Goal: Entertainment & Leisure: Consume media (video, audio)

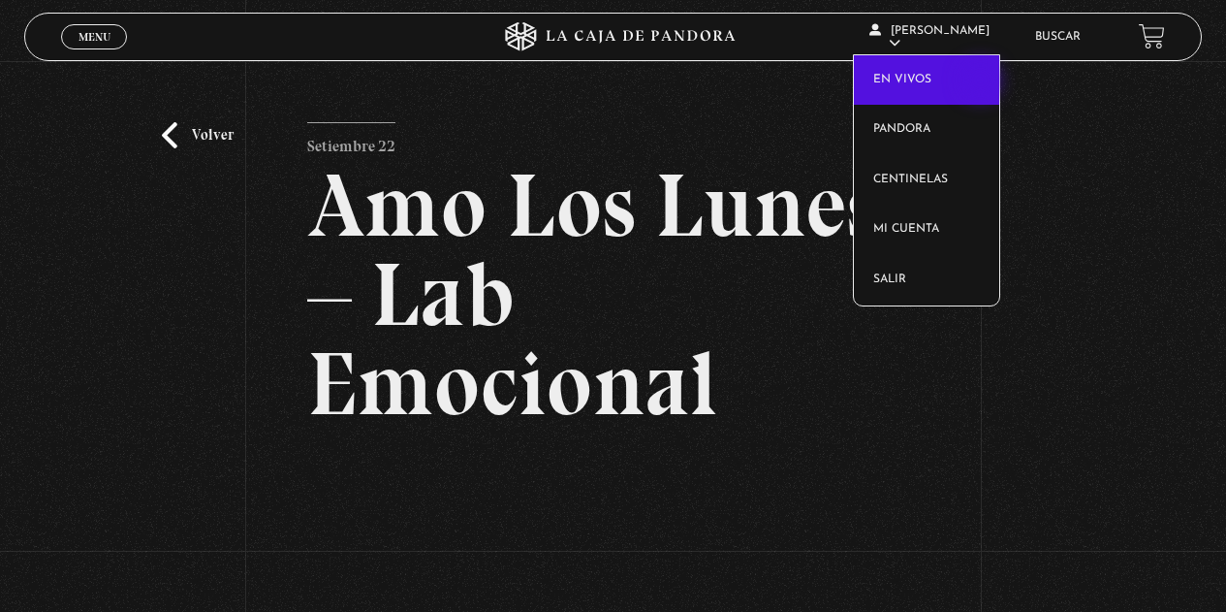
scroll to position [194, 0]
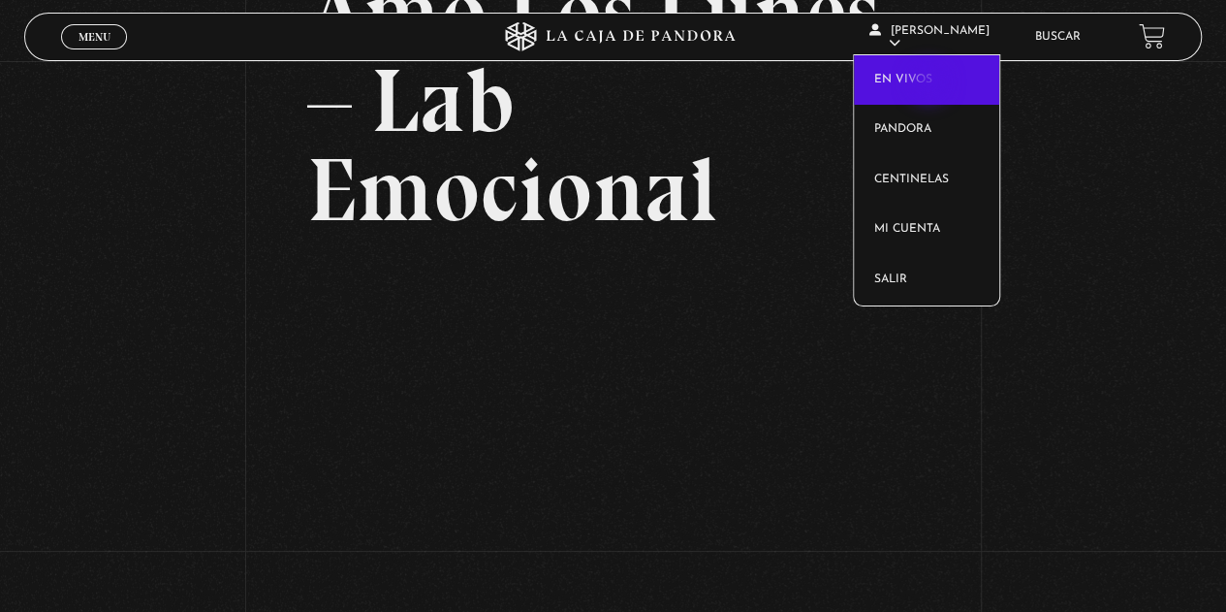
click at [930, 84] on link "En vivos" at bounding box center [926, 80] width 145 height 50
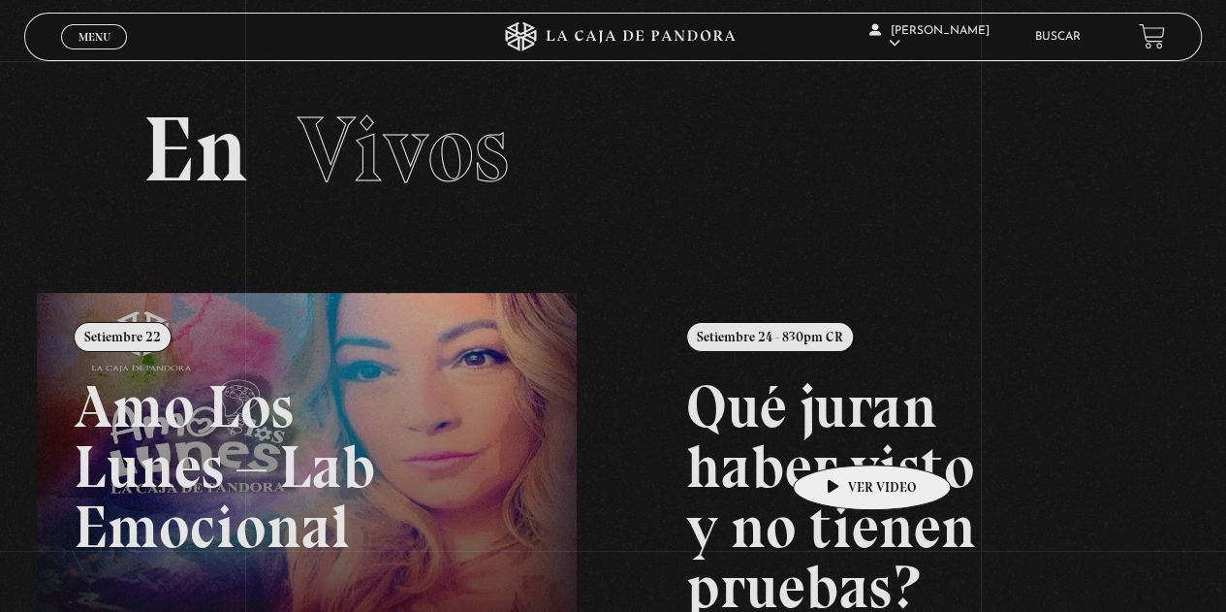
scroll to position [194, 0]
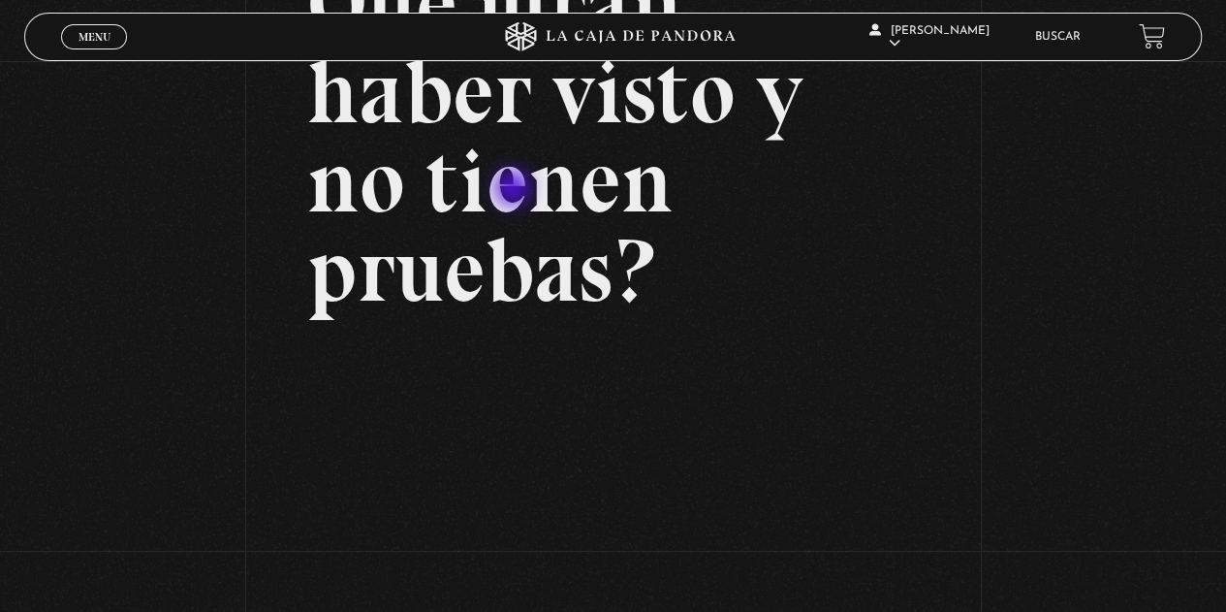
scroll to position [291, 0]
